Goal: Task Accomplishment & Management: Manage account settings

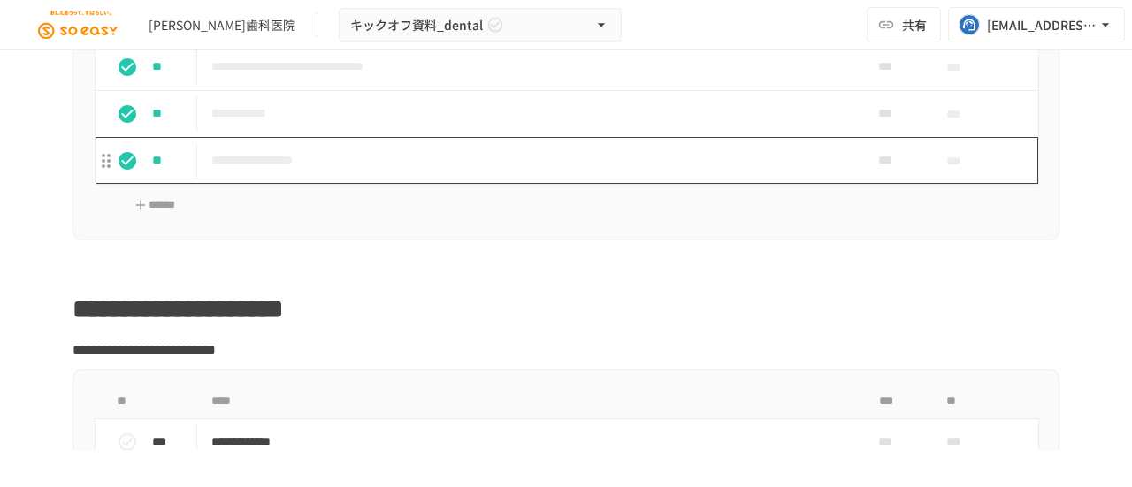
scroll to position [2033, 0]
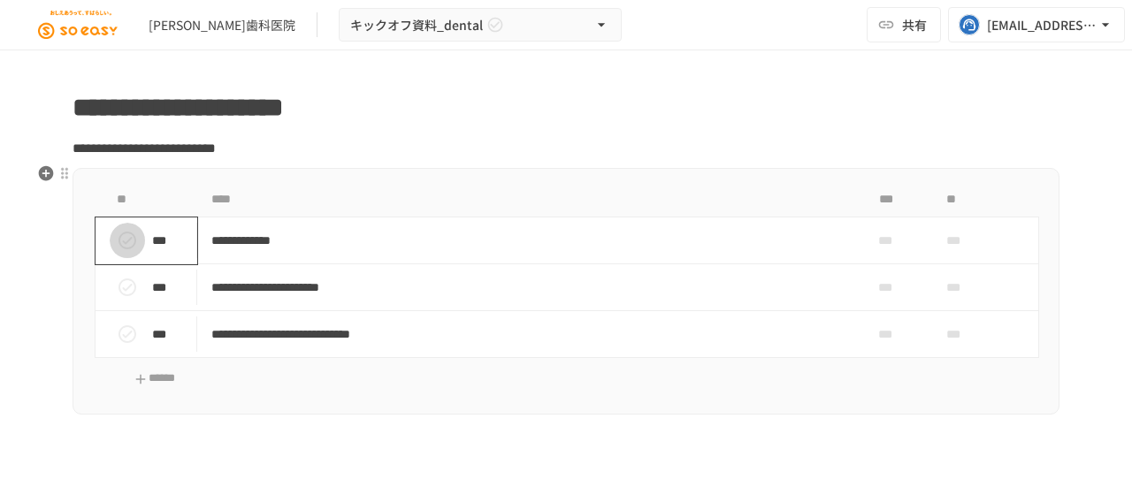
click at [126, 243] on icon "status" at bounding box center [127, 240] width 21 height 21
click at [122, 294] on button "status" at bounding box center [127, 287] width 35 height 35
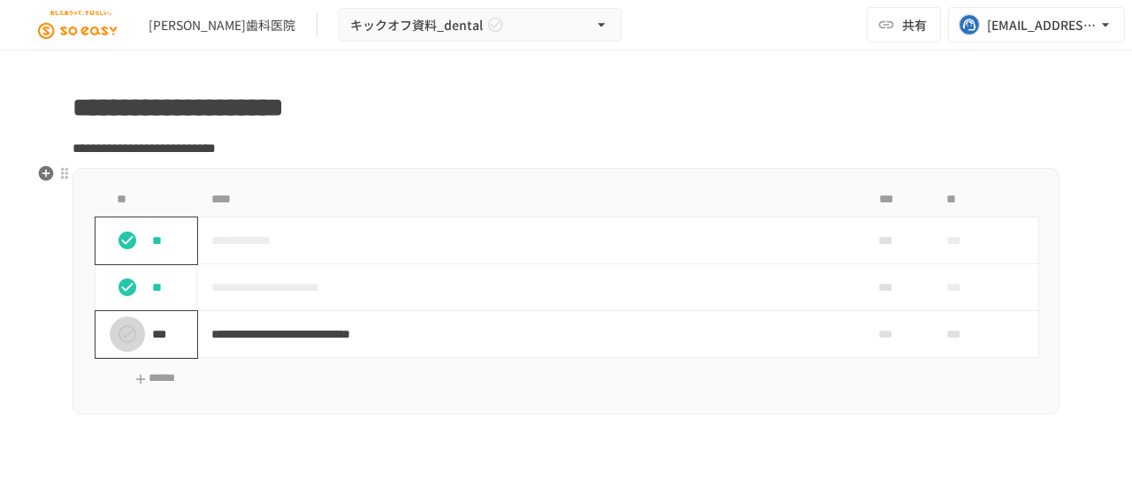
click at [126, 332] on icon "status" at bounding box center [127, 334] width 21 height 21
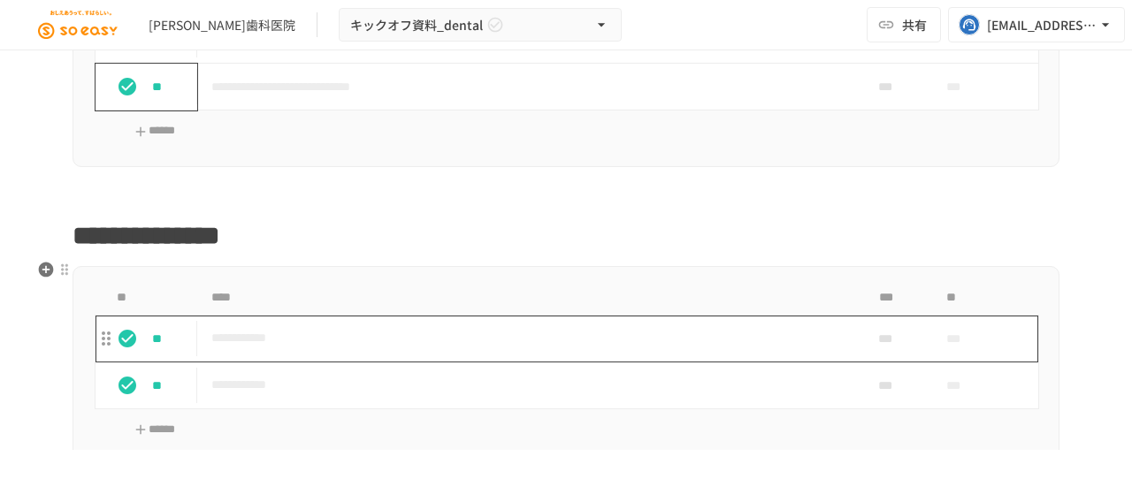
scroll to position [2122, 0]
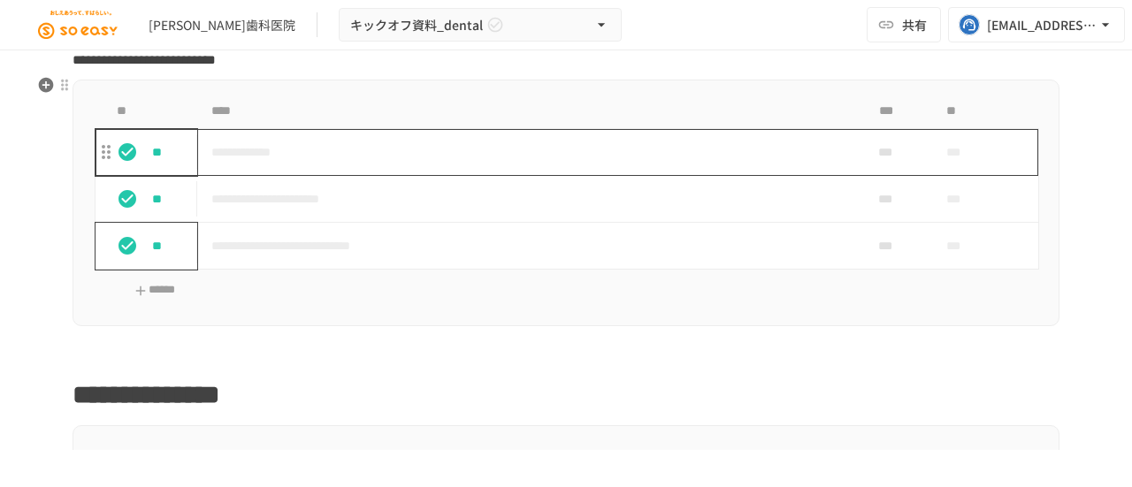
click at [286, 158] on p "**********" at bounding box center [529, 152] width 636 height 22
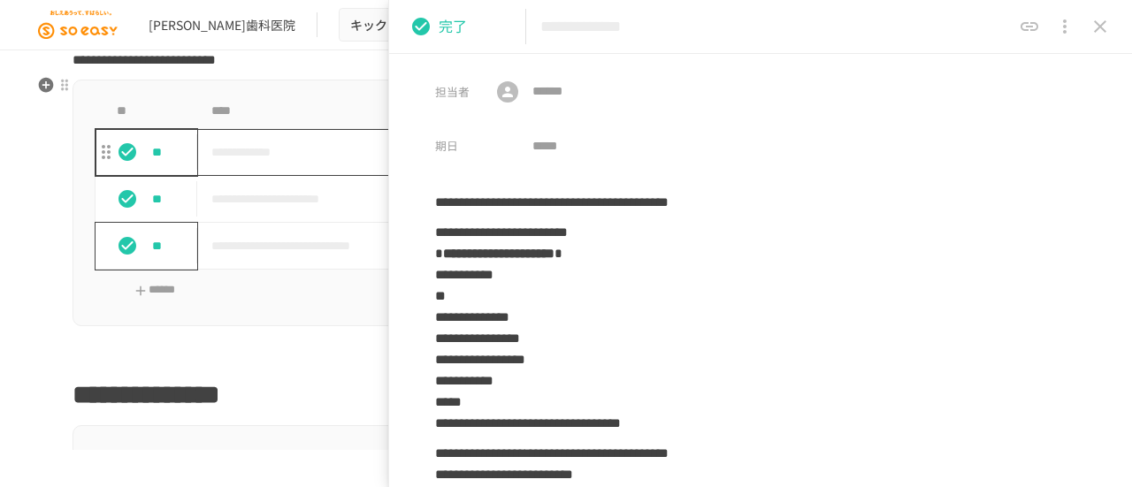
click at [286, 158] on p "**********" at bounding box center [529, 152] width 636 height 22
click at [1094, 22] on icon "close drawer" at bounding box center [1100, 26] width 12 height 12
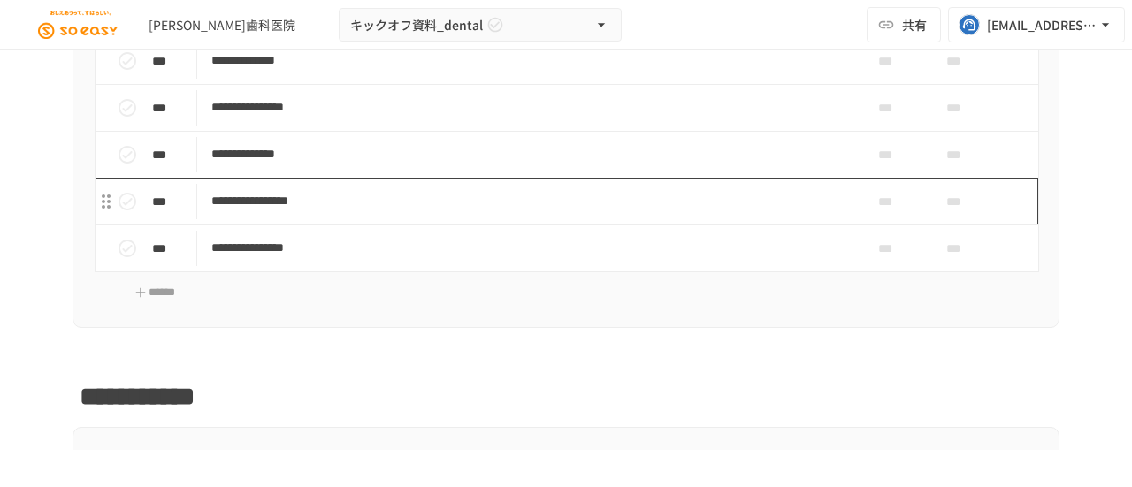
scroll to position [2829, 0]
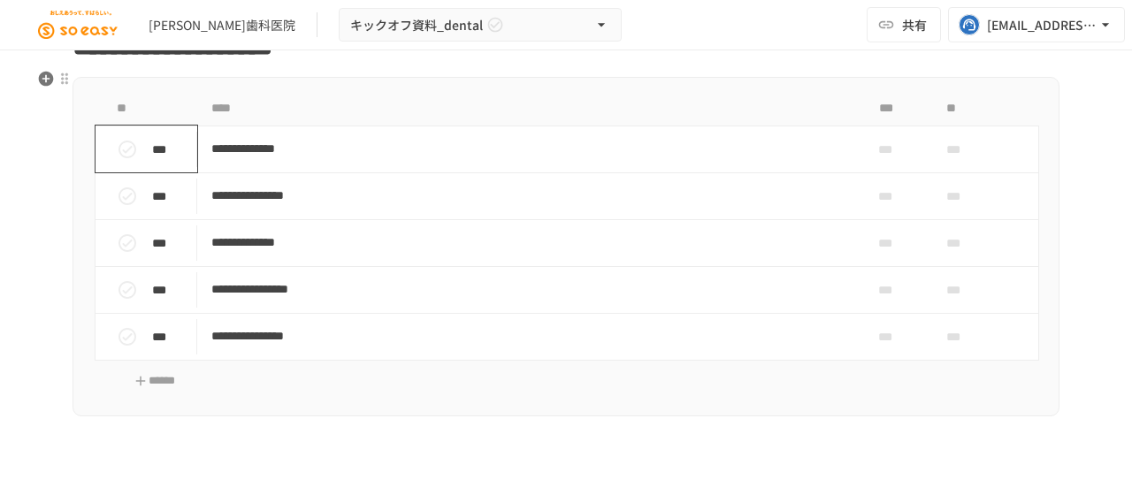
click at [120, 139] on icon "status" at bounding box center [127, 149] width 21 height 21
click at [118, 186] on icon "status" at bounding box center [127, 196] width 21 height 21
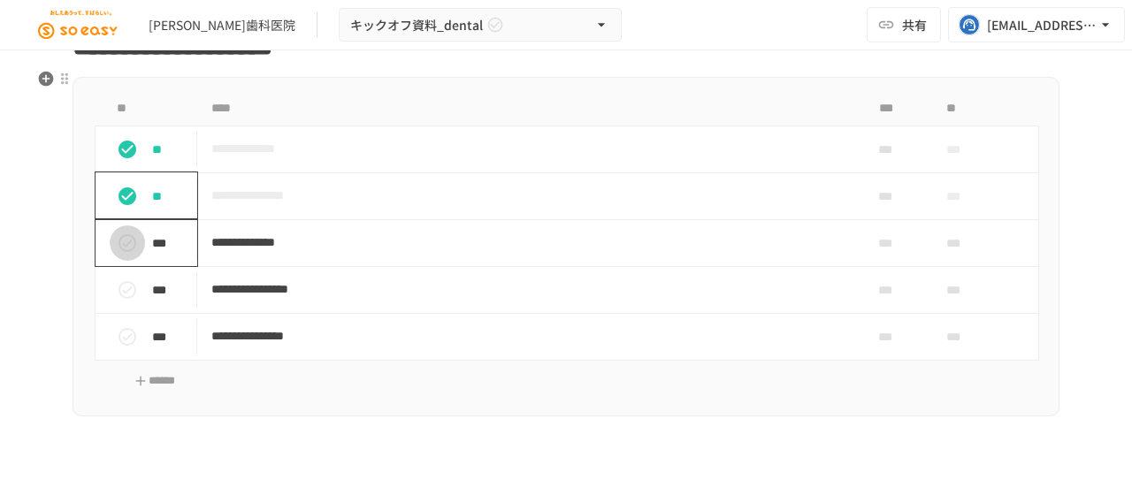
click at [121, 236] on icon "status" at bounding box center [127, 243] width 21 height 21
click at [122, 279] on icon "status" at bounding box center [127, 289] width 21 height 21
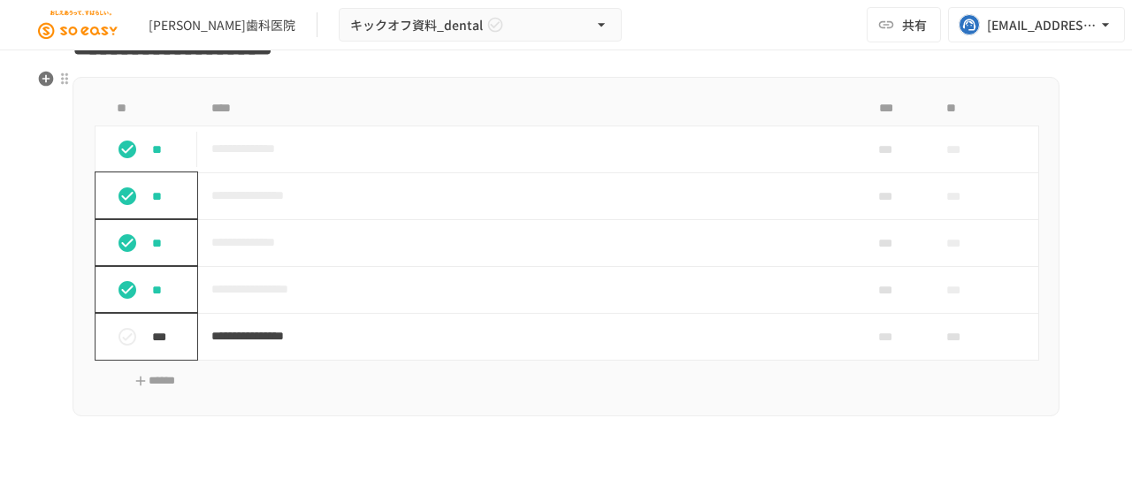
click at [124, 332] on icon "status" at bounding box center [127, 336] width 21 height 21
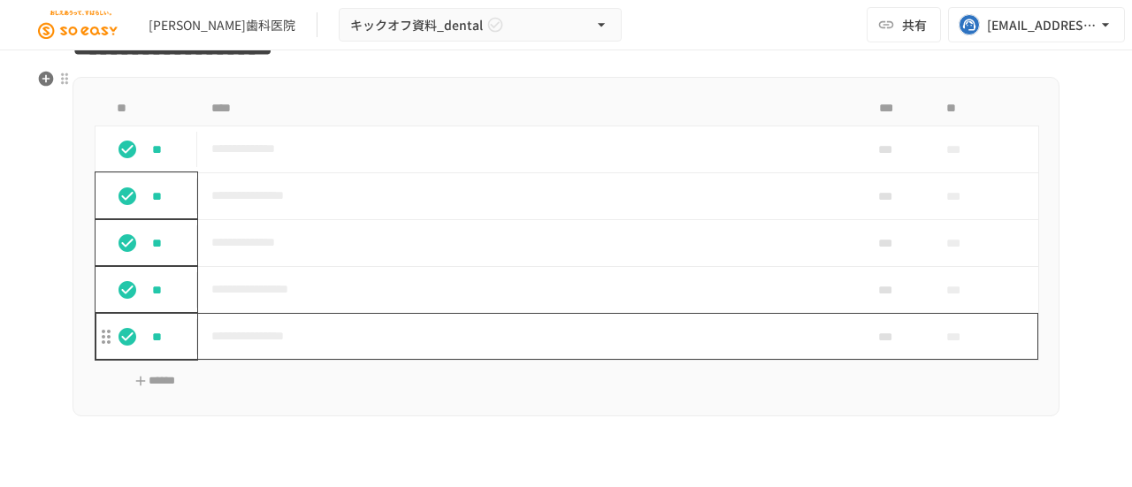
scroll to position [3183, 0]
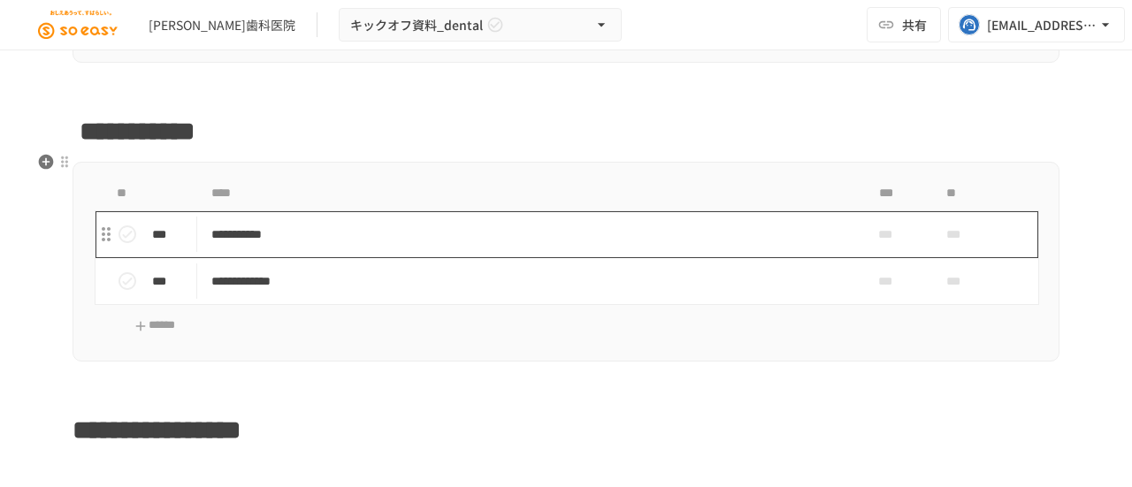
click at [329, 211] on td "**********" at bounding box center [529, 234] width 664 height 47
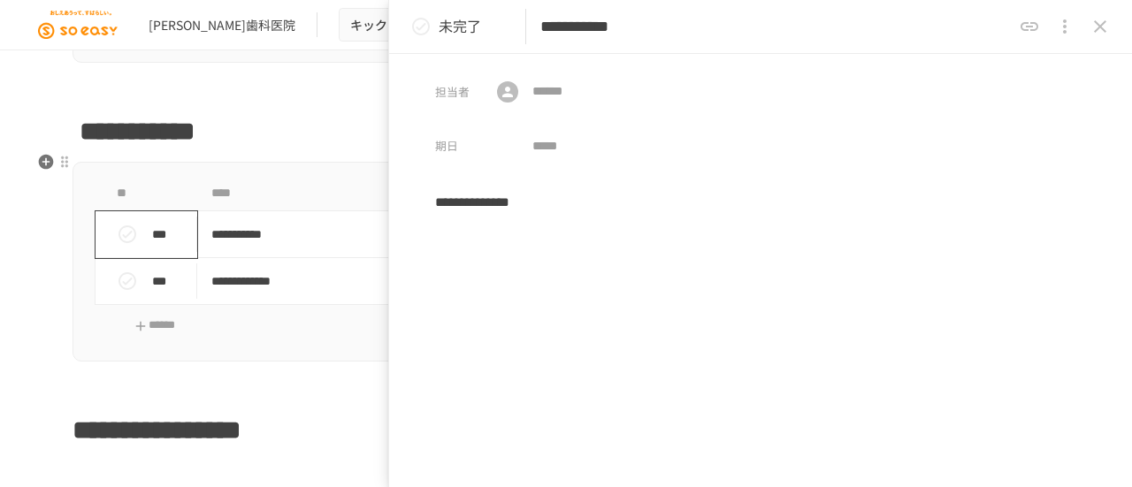
click at [129, 224] on icon "status" at bounding box center [127, 234] width 21 height 21
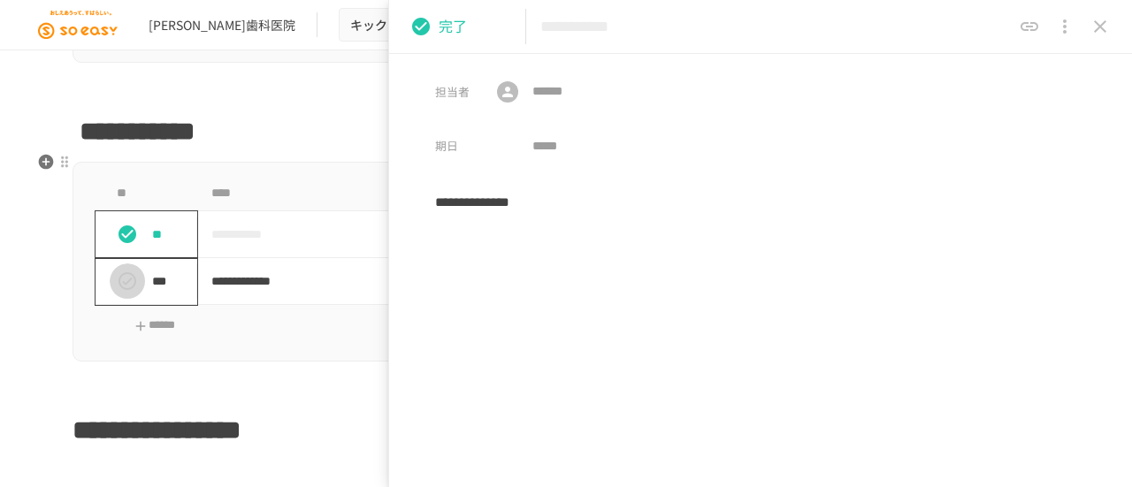
click at [122, 276] on icon "status" at bounding box center [127, 281] width 21 height 21
click at [1104, 13] on button "close drawer" at bounding box center [1099, 26] width 35 height 35
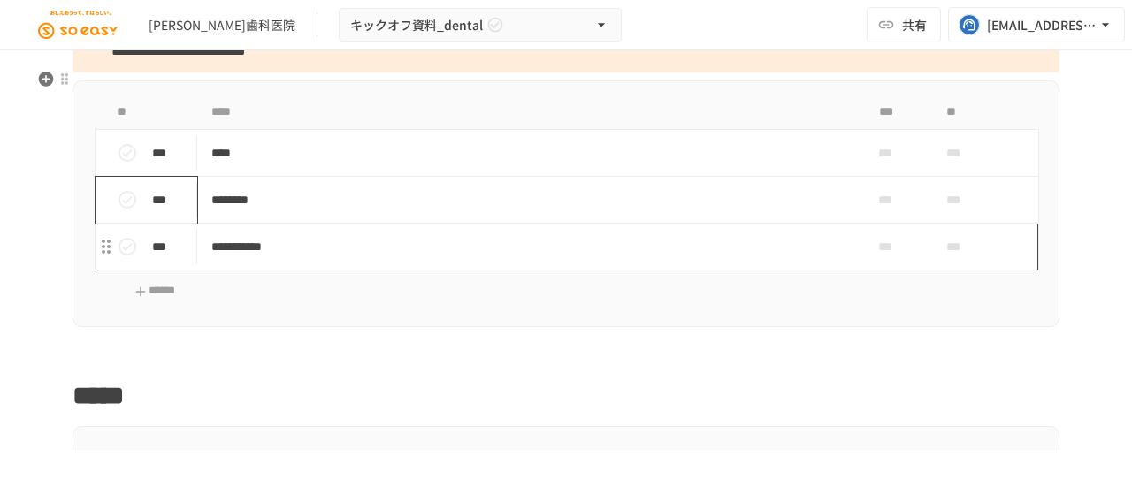
scroll to position [3625, 0]
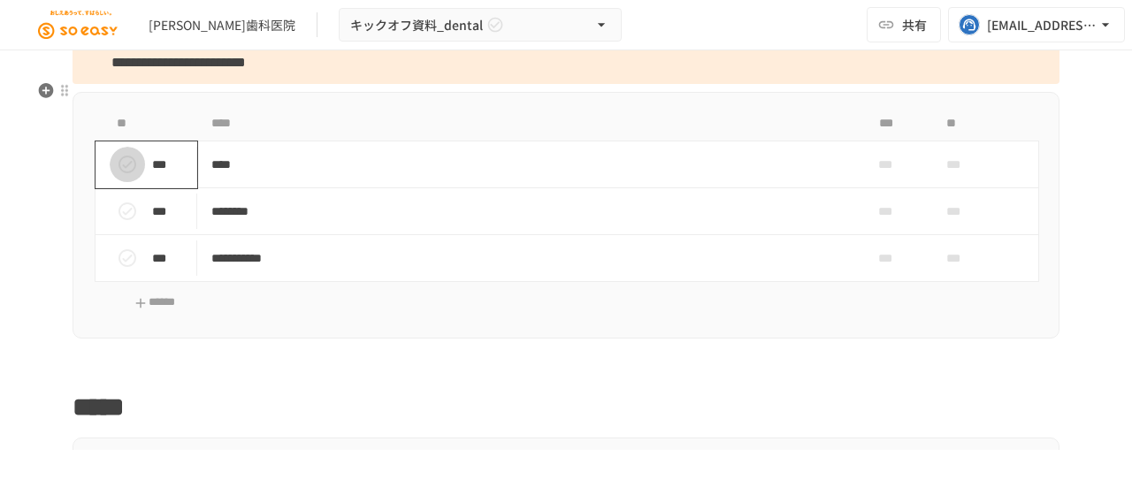
click at [117, 154] on icon "status" at bounding box center [127, 164] width 21 height 21
click at [117, 201] on icon "status" at bounding box center [127, 211] width 21 height 21
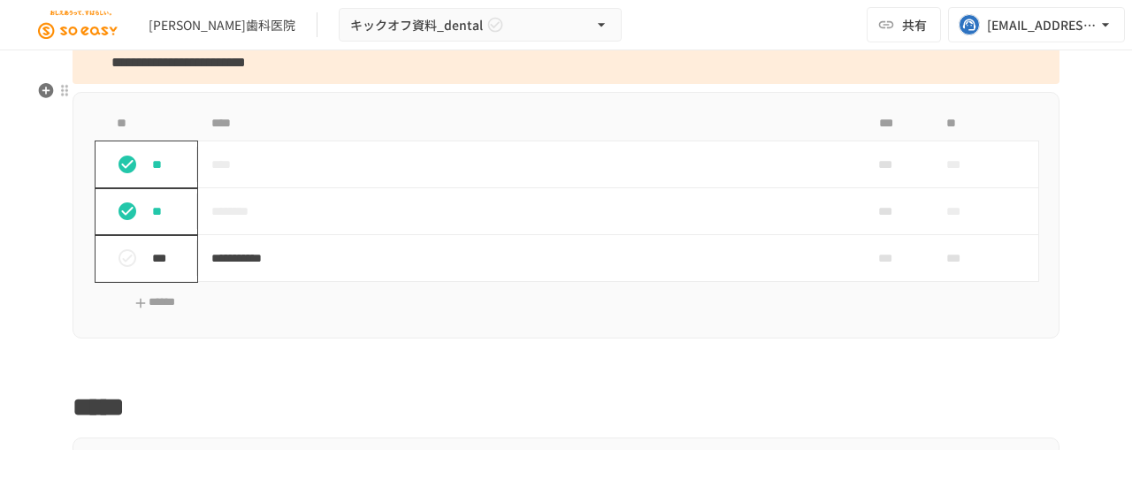
click at [126, 252] on icon "status" at bounding box center [127, 258] width 18 height 18
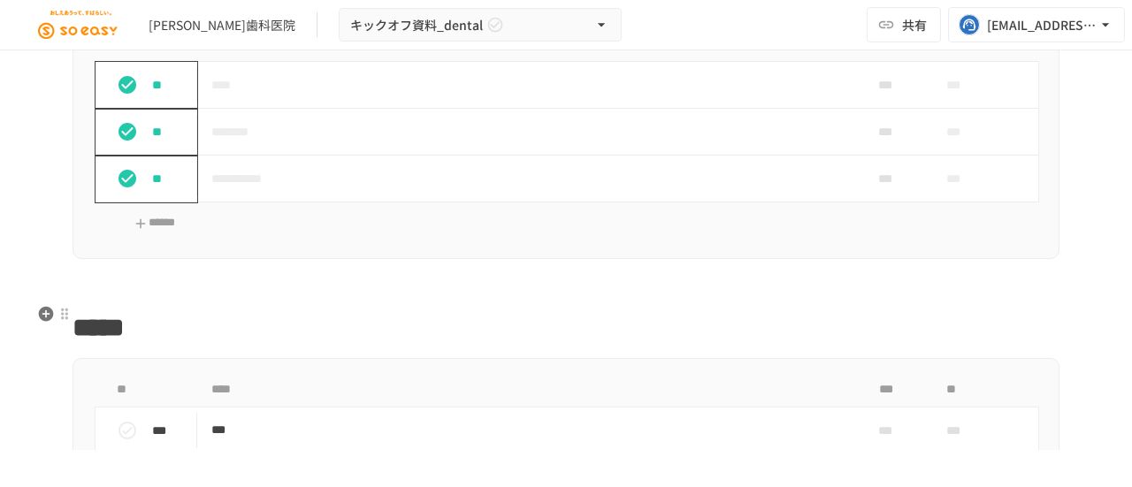
scroll to position [3890, 0]
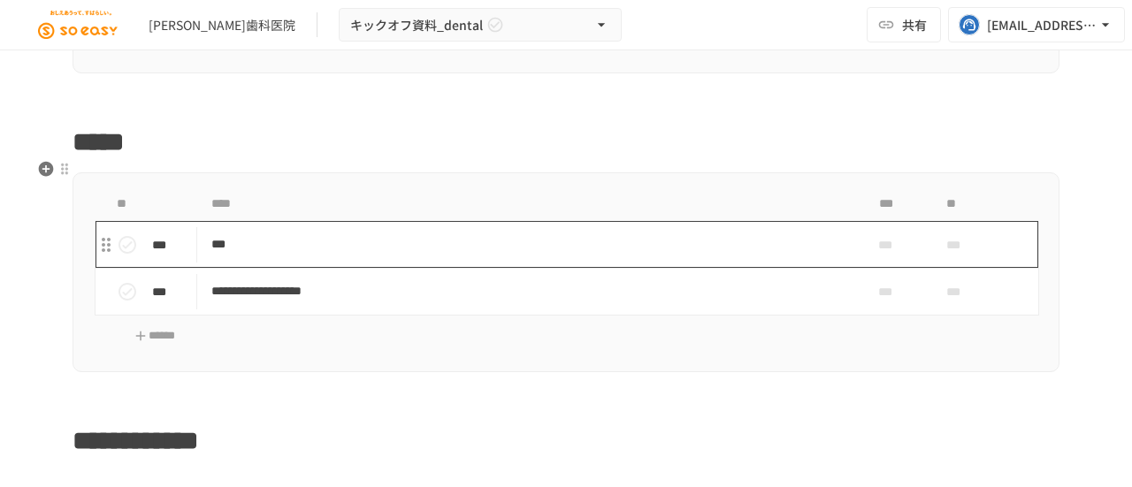
click at [378, 252] on td "***" at bounding box center [529, 244] width 664 height 47
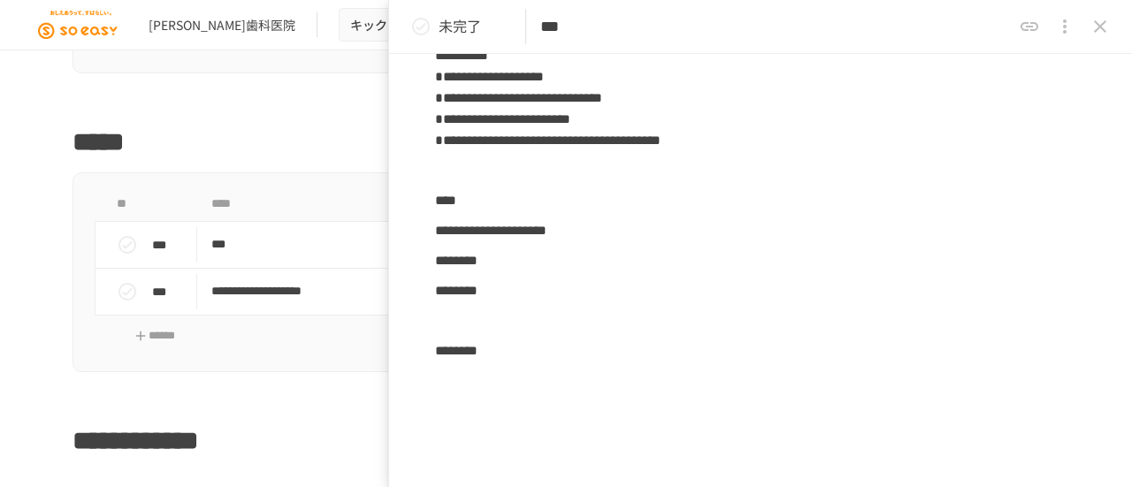
scroll to position [796, 0]
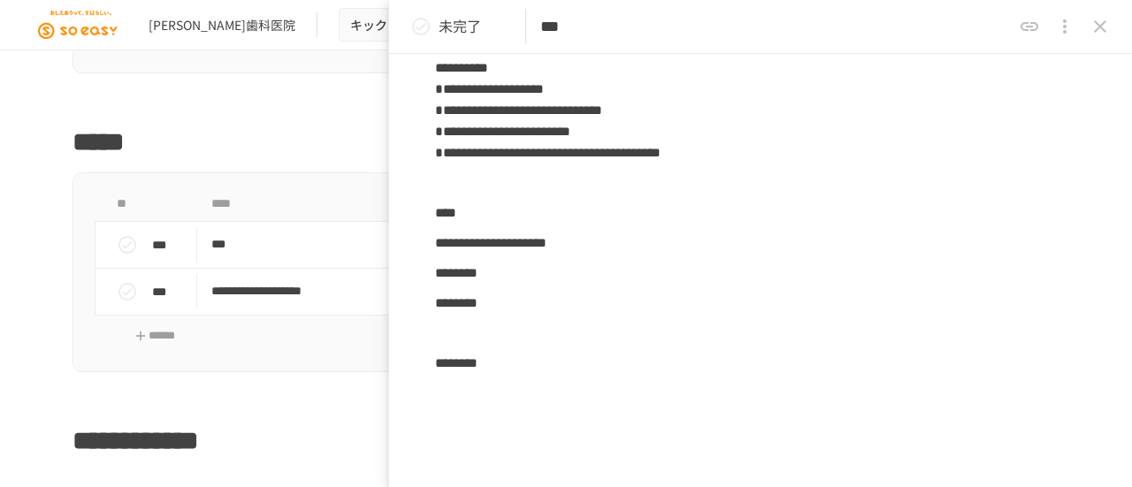
click at [1103, 28] on icon "close drawer" at bounding box center [1099, 26] width 21 height 21
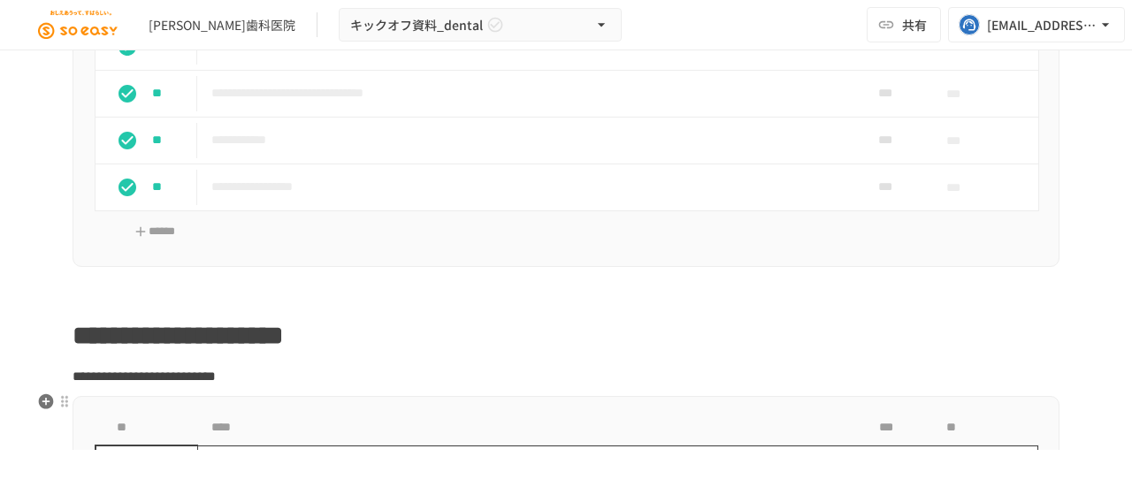
scroll to position [1680, 0]
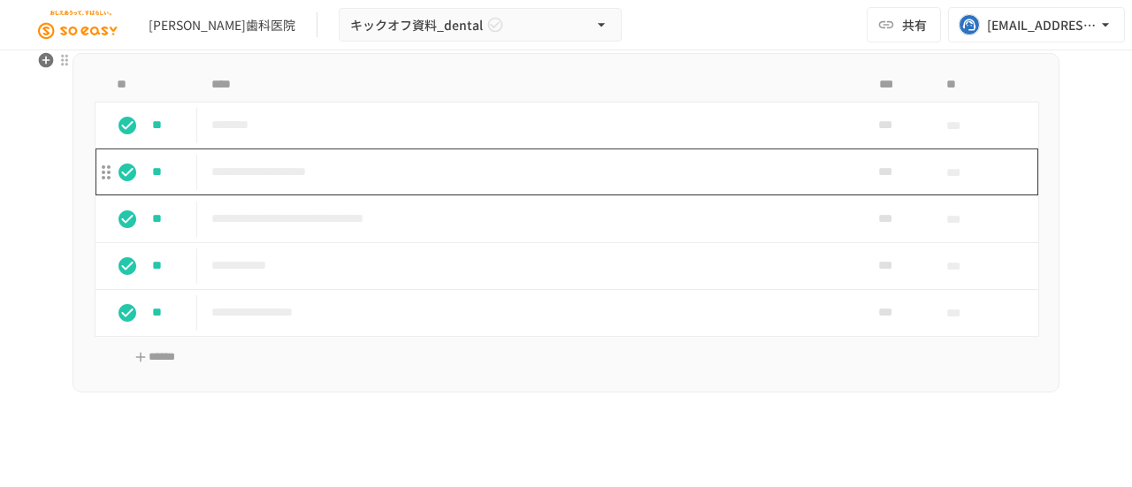
click at [398, 164] on p "**********" at bounding box center [529, 172] width 636 height 22
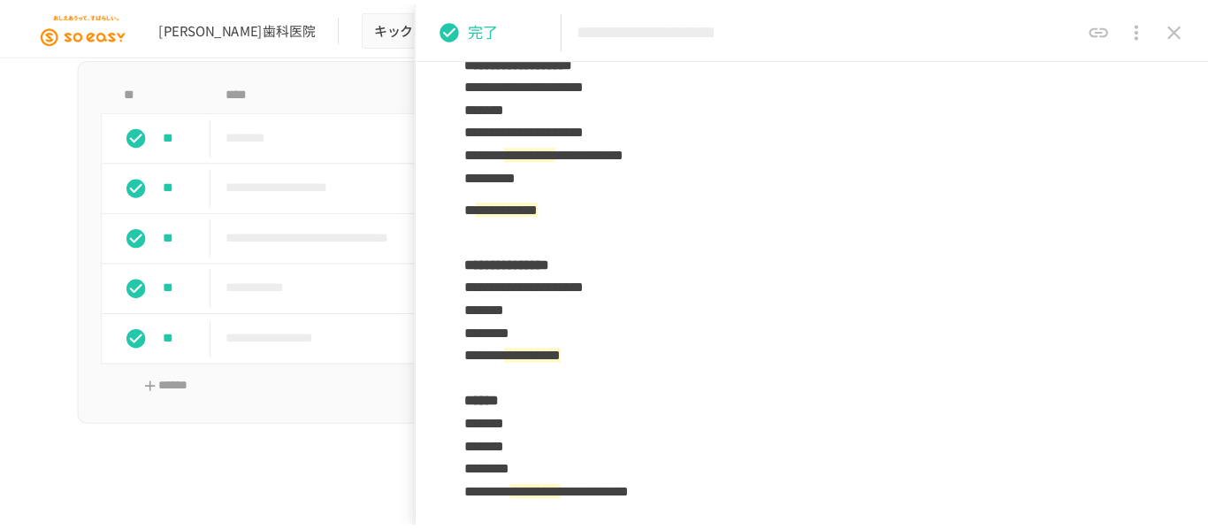
scroll to position [1680, 0]
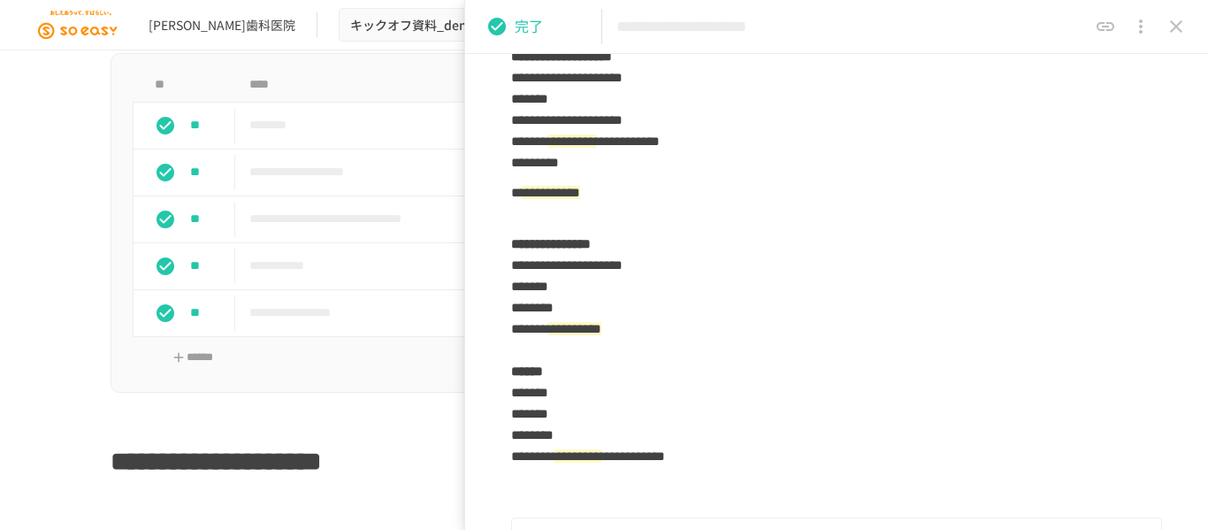
click at [1131, 25] on button "close drawer" at bounding box center [1175, 26] width 35 height 35
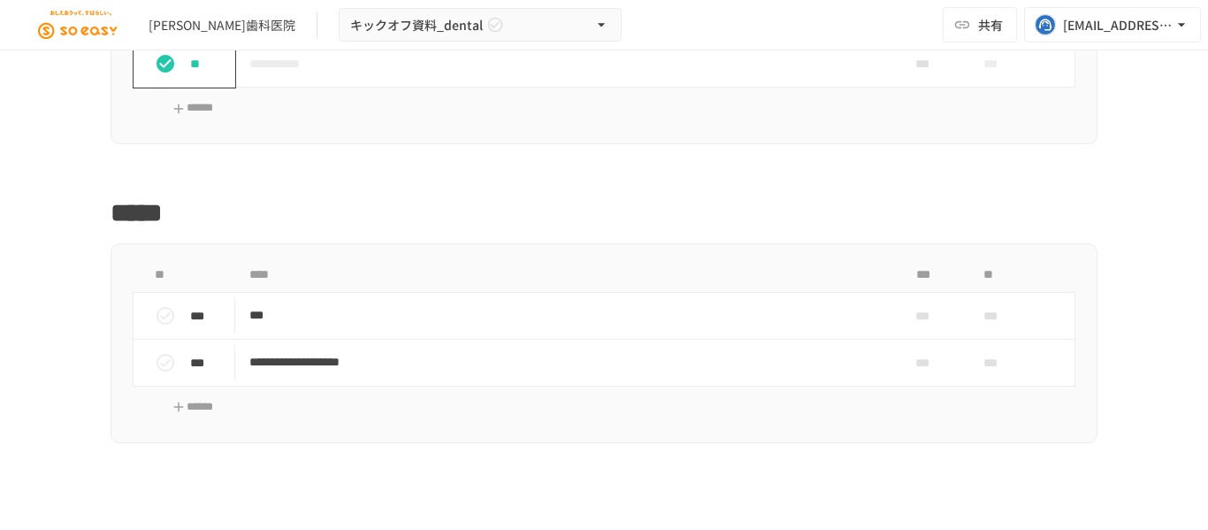
scroll to position [3890, 0]
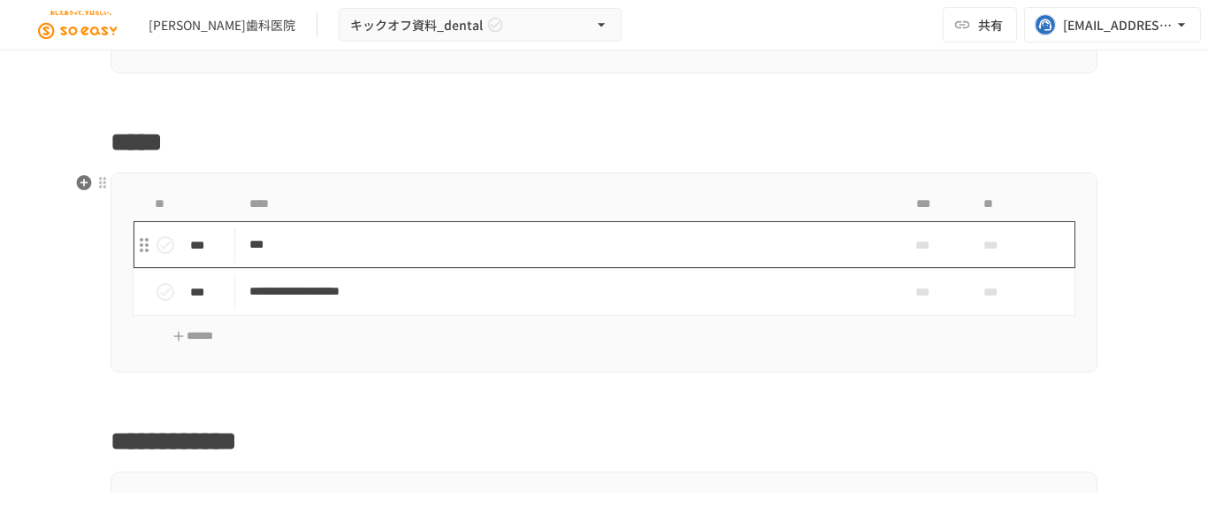
click at [417, 258] on td "***" at bounding box center [566, 244] width 663 height 47
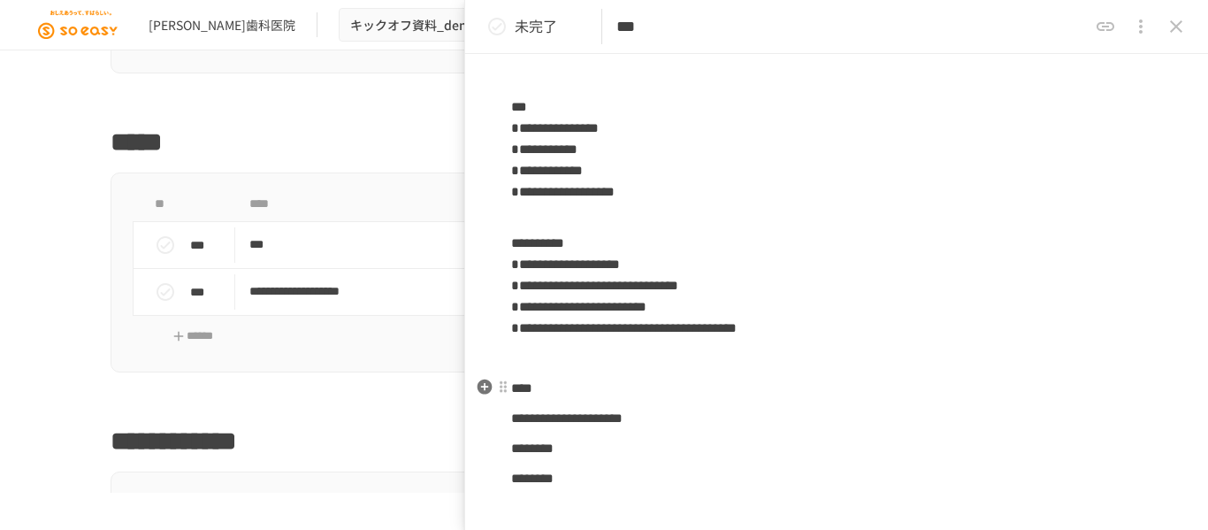
scroll to position [619, 0]
